Goal: Task Accomplishment & Management: Complete application form

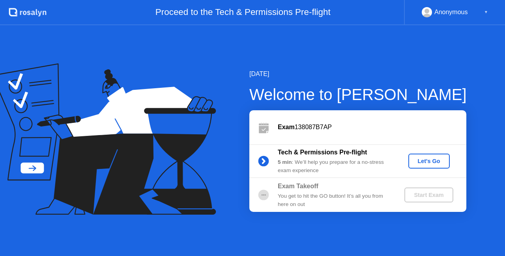
click at [277, 15] on div "Proceed to the Tech & Permissions Pre-flight" at bounding box center [225, 12] width 357 height 25
click at [31, 170] on icon at bounding box center [104, 139] width 224 height 152
click at [426, 162] on div "Let's Go" at bounding box center [428, 161] width 35 height 6
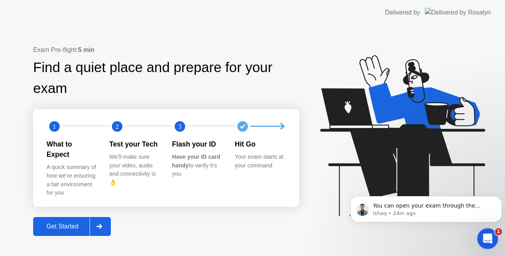
click at [485, 234] on icon "Open Intercom Messenger" at bounding box center [486, 237] width 13 height 13
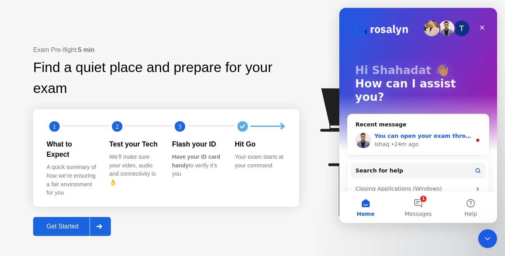
click at [434, 140] on div "Ishaq • 24m ago" at bounding box center [422, 144] width 97 height 8
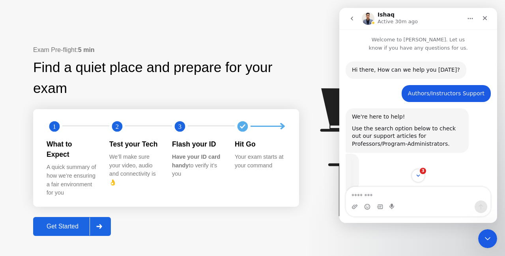
scroll to position [1, 0]
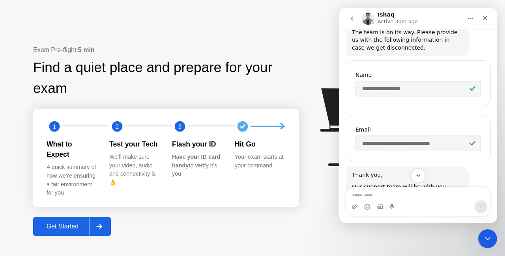
click at [416, 174] on icon "Scroll to bottom" at bounding box center [417, 175] width 7 height 7
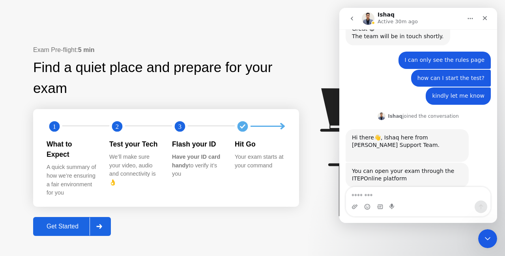
scroll to position [497, 0]
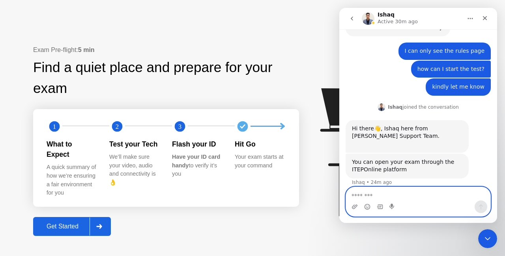
click at [395, 190] on textarea "Message…" at bounding box center [418, 193] width 144 height 13
type textarea "*"
type textarea "**********"
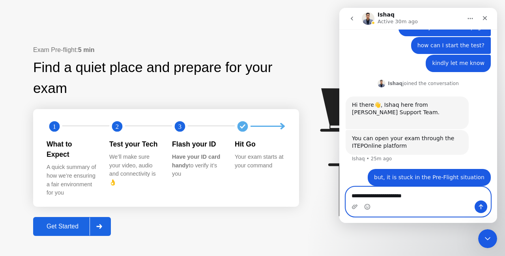
type textarea "**********"
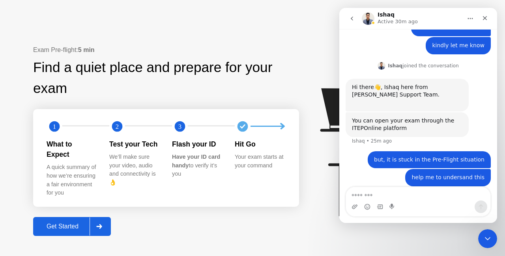
click at [260, 98] on div "Find a quiet place and prepare for your exam" at bounding box center [166, 78] width 266 height 42
click at [488, 17] on div "Close" at bounding box center [484, 18] width 14 height 14
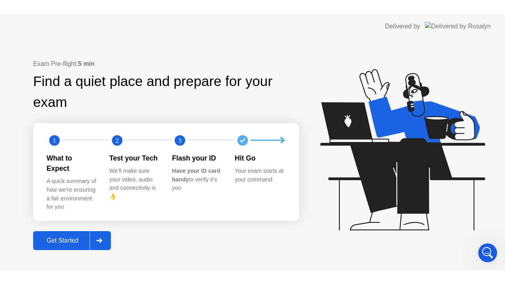
scroll to position [429, 0]
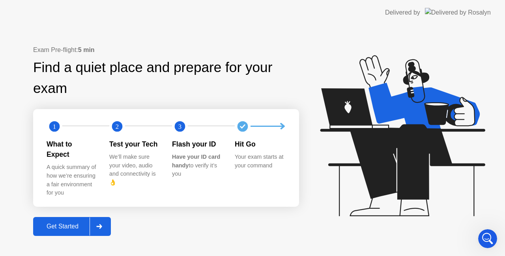
click at [76, 225] on div "Get Started" at bounding box center [62, 226] width 54 height 7
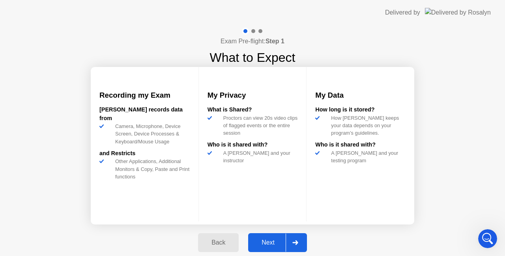
click at [262, 241] on div "Next" at bounding box center [267, 242] width 35 height 7
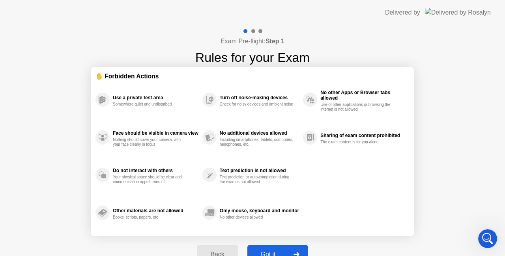
click at [268, 252] on div "Got it" at bounding box center [268, 254] width 37 height 7
select select "**********"
select select "*******"
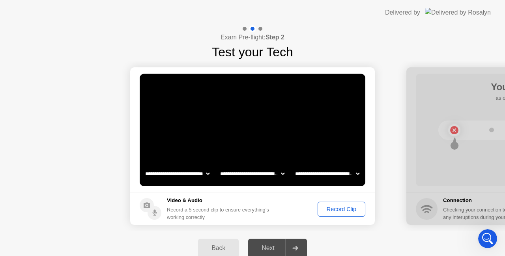
click at [352, 209] on div "Record Clip" at bounding box center [341, 209] width 42 height 6
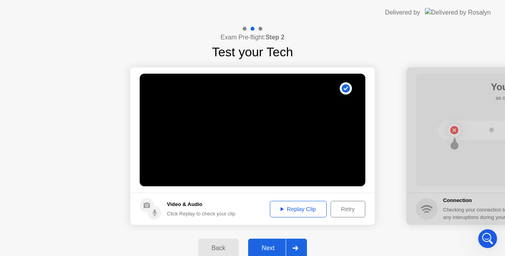
click at [301, 207] on div "Replay Clip" at bounding box center [297, 209] width 51 height 6
click at [275, 248] on div "Next" at bounding box center [267, 248] width 35 height 7
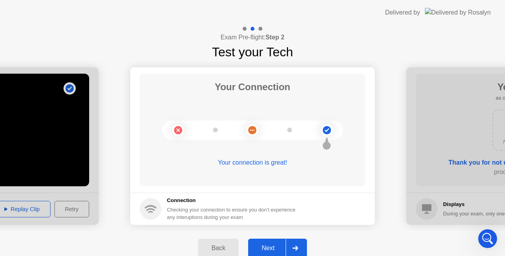
click at [279, 246] on div "Next" at bounding box center [267, 248] width 35 height 7
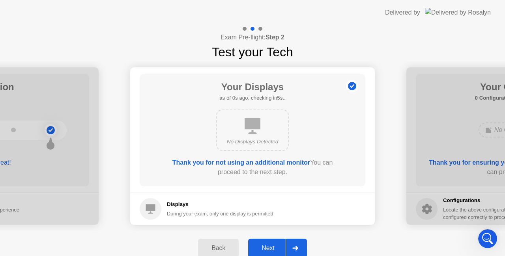
click at [276, 246] on div "Next" at bounding box center [267, 248] width 35 height 7
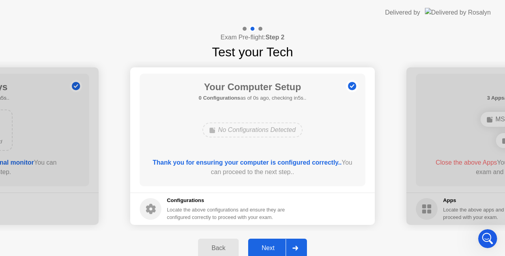
click at [277, 246] on div "Next" at bounding box center [267, 248] width 35 height 7
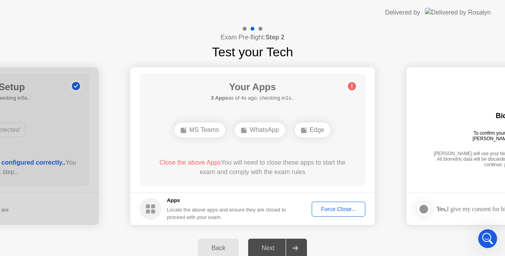
click at [332, 207] on div "Force Close..." at bounding box center [338, 209] width 48 height 6
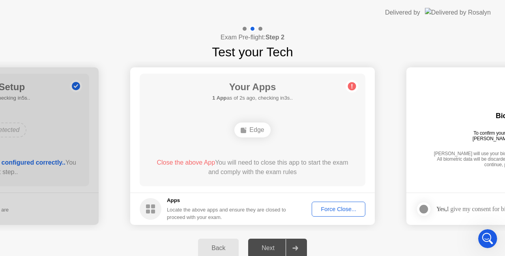
click at [318, 208] on div "Force Close..." at bounding box center [338, 209] width 48 height 6
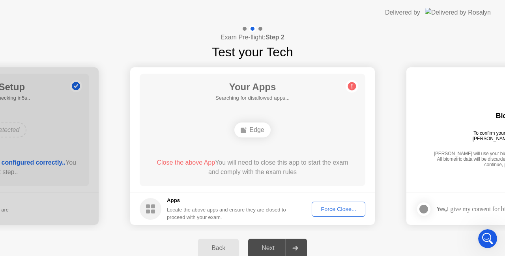
click at [348, 89] on icon at bounding box center [351, 86] width 13 height 13
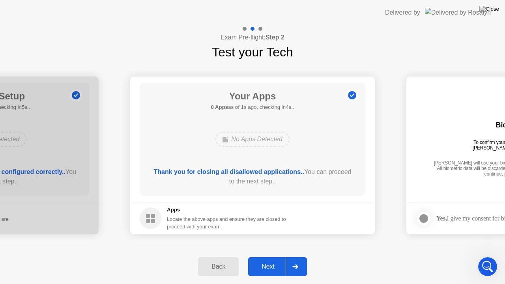
click at [276, 256] on div "Next" at bounding box center [267, 266] width 35 height 7
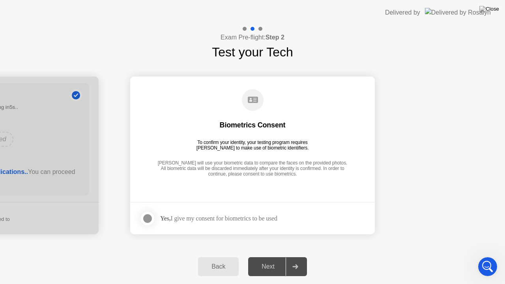
click at [152, 218] on div at bounding box center [147, 218] width 9 height 9
click at [264, 256] on div "Next" at bounding box center [267, 266] width 35 height 7
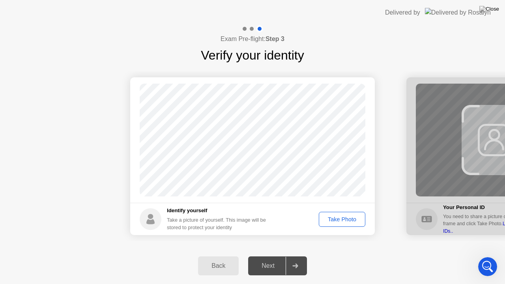
click at [337, 222] on div "Take Photo" at bounding box center [341, 219] width 41 height 6
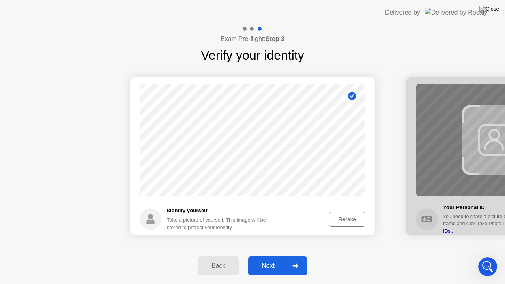
click at [280, 256] on div "Next" at bounding box center [267, 265] width 35 height 7
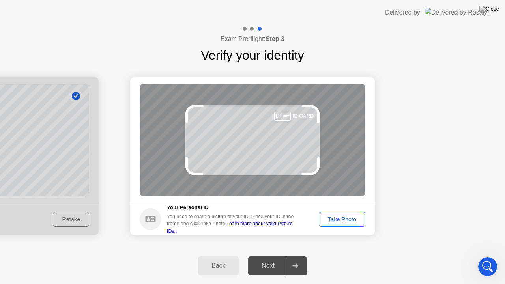
click at [332, 218] on div "Take Photo" at bounding box center [341, 219] width 41 height 6
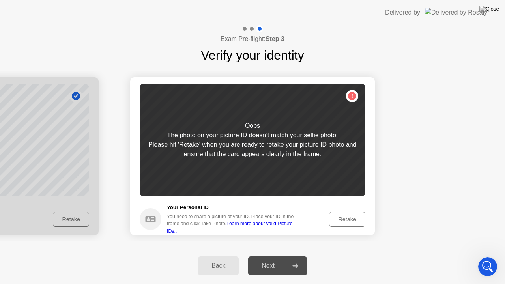
click at [332, 218] on div "Retake" at bounding box center [346, 219] width 31 height 6
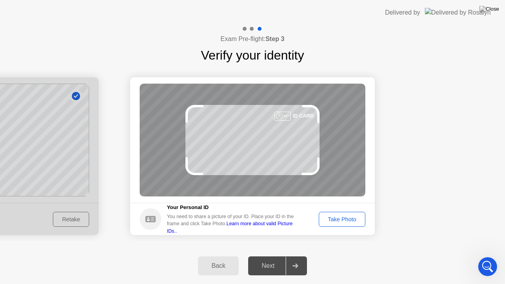
click at [345, 219] on div "Take Photo" at bounding box center [341, 219] width 41 height 6
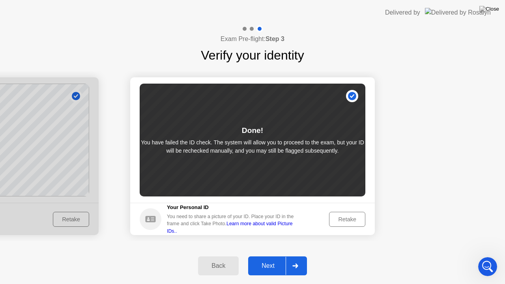
click at [342, 226] on button "Retake" at bounding box center [347, 219] width 36 height 15
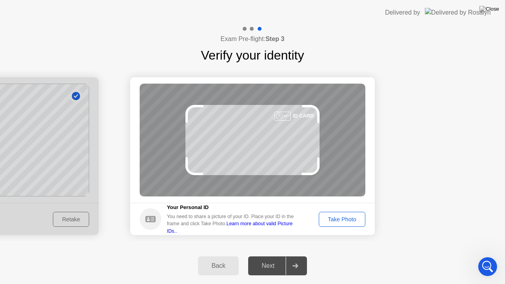
click at [338, 222] on div "Take Photo" at bounding box center [341, 219] width 41 height 6
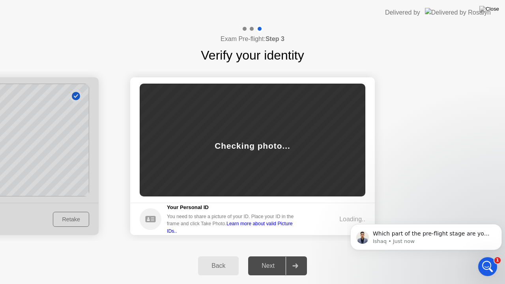
scroll to position [0, 0]
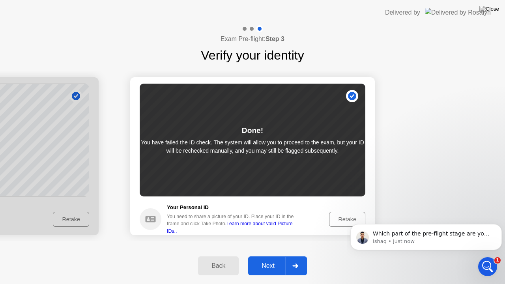
drag, startPoint x: 258, startPoint y: 216, endPoint x: 285, endPoint y: 223, distance: 27.6
click at [292, 222] on div "Your Personal ID You need to share a picture of your ID. Place your ID in the f…" at bounding box center [233, 218] width 132 height 31
click at [344, 220] on div "Retake" at bounding box center [346, 219] width 31 height 6
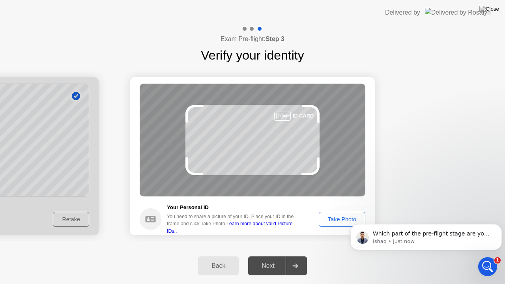
click at [330, 220] on div "Take Photo" at bounding box center [341, 219] width 41 height 6
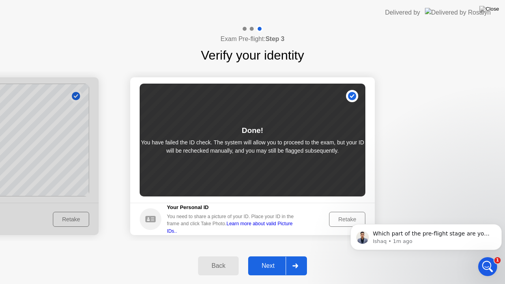
click at [330, 219] on button "Retake" at bounding box center [347, 219] width 36 height 15
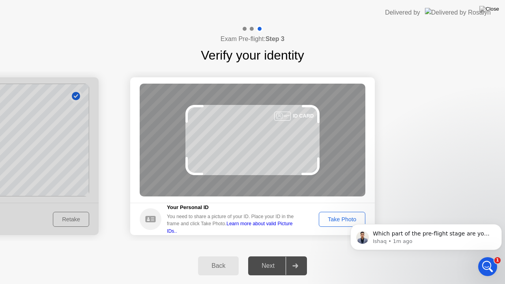
click at [348, 220] on html "Which part of the pre-flight stage are you facing an issue with? Ishaq • 1m ago" at bounding box center [426, 234] width 158 height 55
click at [337, 217] on div "Take Photo" at bounding box center [341, 219] width 41 height 6
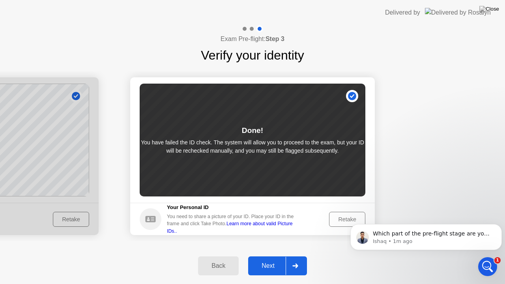
click at [252, 0] on header "Delivered by" at bounding box center [252, 12] width 505 height 25
click at [343, 0] on header "Delivered by" at bounding box center [252, 12] width 505 height 25
click at [31, 0] on header "Delivered by" at bounding box center [252, 12] width 505 height 25
click at [20, 26] on div "Exam Pre-flight: Step 3 Verify your identity" at bounding box center [252, 44] width 505 height 39
click at [158, 37] on div "Exam Pre-flight: Step 3 Verify your identity" at bounding box center [252, 44] width 505 height 39
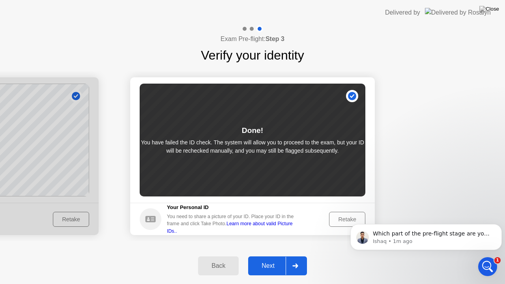
drag, startPoint x: 173, startPoint y: 38, endPoint x: 246, endPoint y: 41, distance: 73.0
click at [253, 40] on div "Exam Pre-flight: Step 3 Verify your identity" at bounding box center [252, 44] width 505 height 39
click at [348, 217] on div "Retake" at bounding box center [346, 219] width 31 height 6
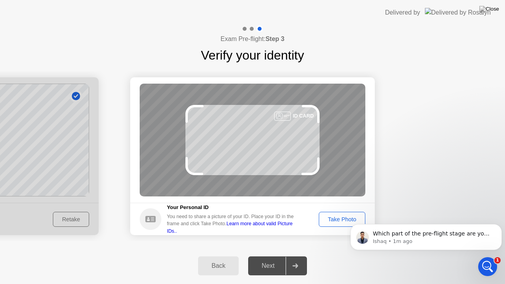
click at [336, 218] on div "Take Photo" at bounding box center [341, 219] width 41 height 6
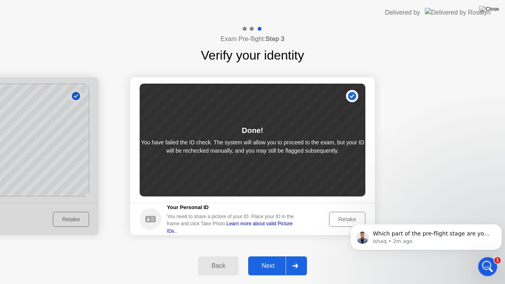
click at [270, 256] on div "Next" at bounding box center [267, 265] width 35 height 7
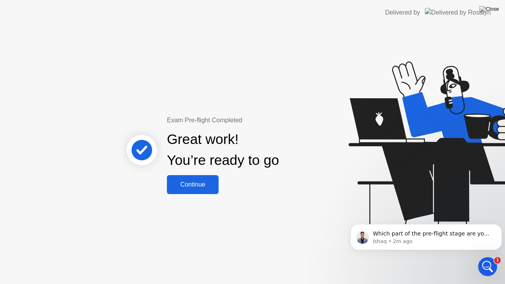
click at [201, 190] on button "Continue" at bounding box center [193, 184] width 52 height 19
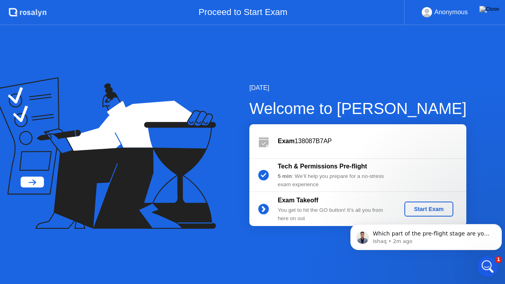
click at [491, 256] on div "Open Intercom Messenger" at bounding box center [486, 265] width 26 height 26
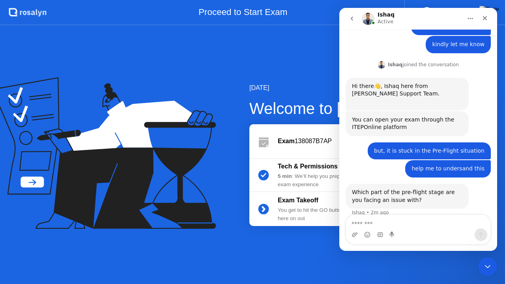
scroll to position [542, 0]
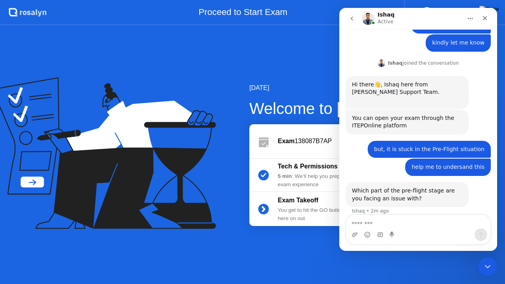
click at [445, 224] on textarea "Message…" at bounding box center [418, 221] width 144 height 13
type textarea "**********"
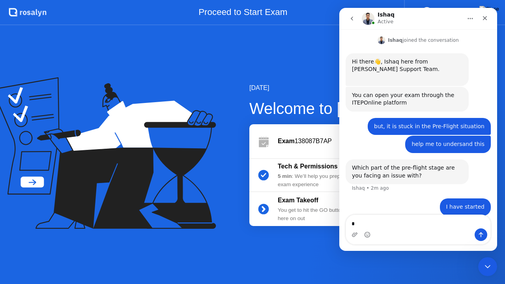
scroll to position [565, 0]
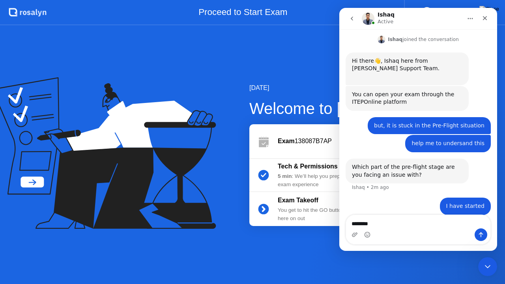
type textarea "*********"
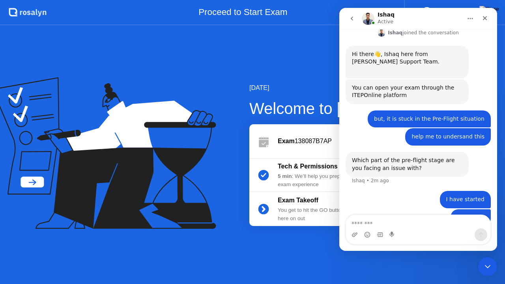
scroll to position [583, 0]
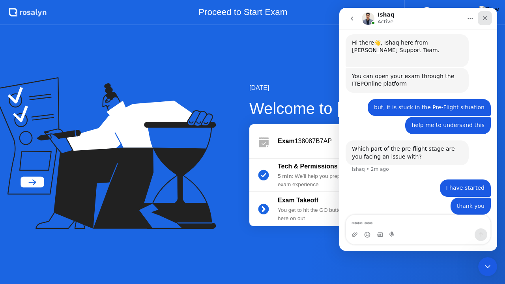
click at [485, 15] on icon "Close" at bounding box center [484, 18] width 6 height 6
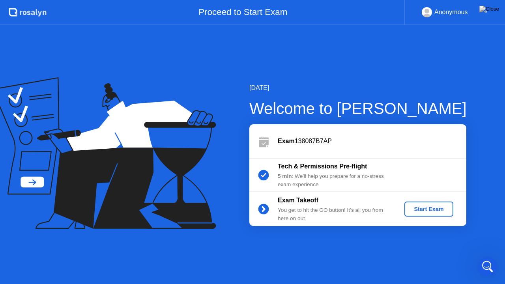
click at [434, 211] on div "Start Exam" at bounding box center [428, 209] width 42 height 6
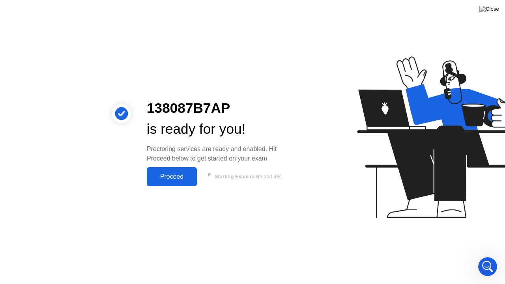
click at [158, 181] on button "Proceed" at bounding box center [172, 176] width 50 height 19
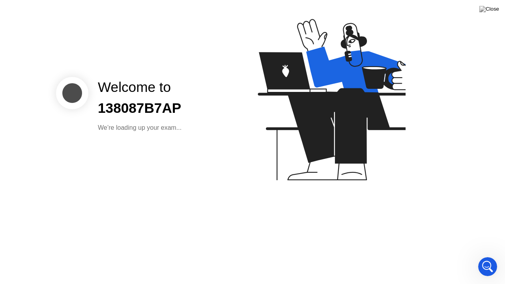
scroll to position [558, 0]
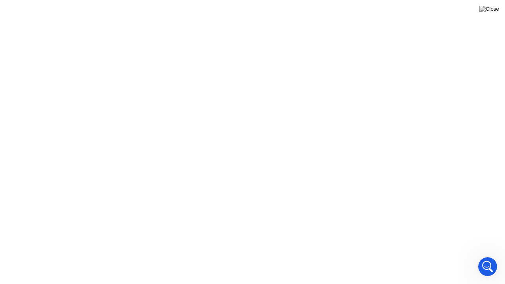
click mat-dialog-container "Heads up! A [PERSON_NAME] reviewed a flagged event in your session and wants to…"
